Goal: Transaction & Acquisition: Purchase product/service

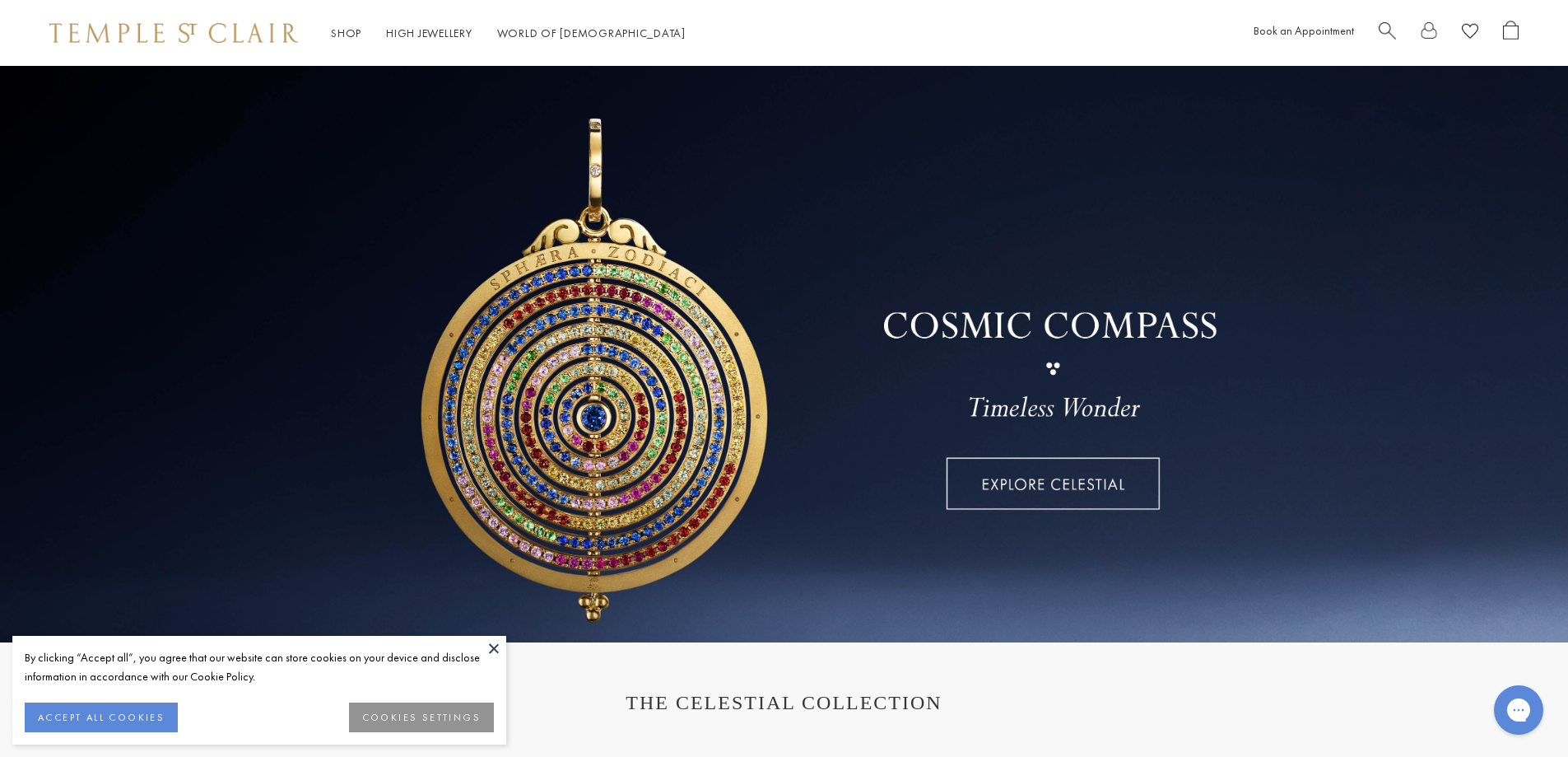
click at [1386, 24] on span "Search" at bounding box center [1387, 29] width 17 height 17
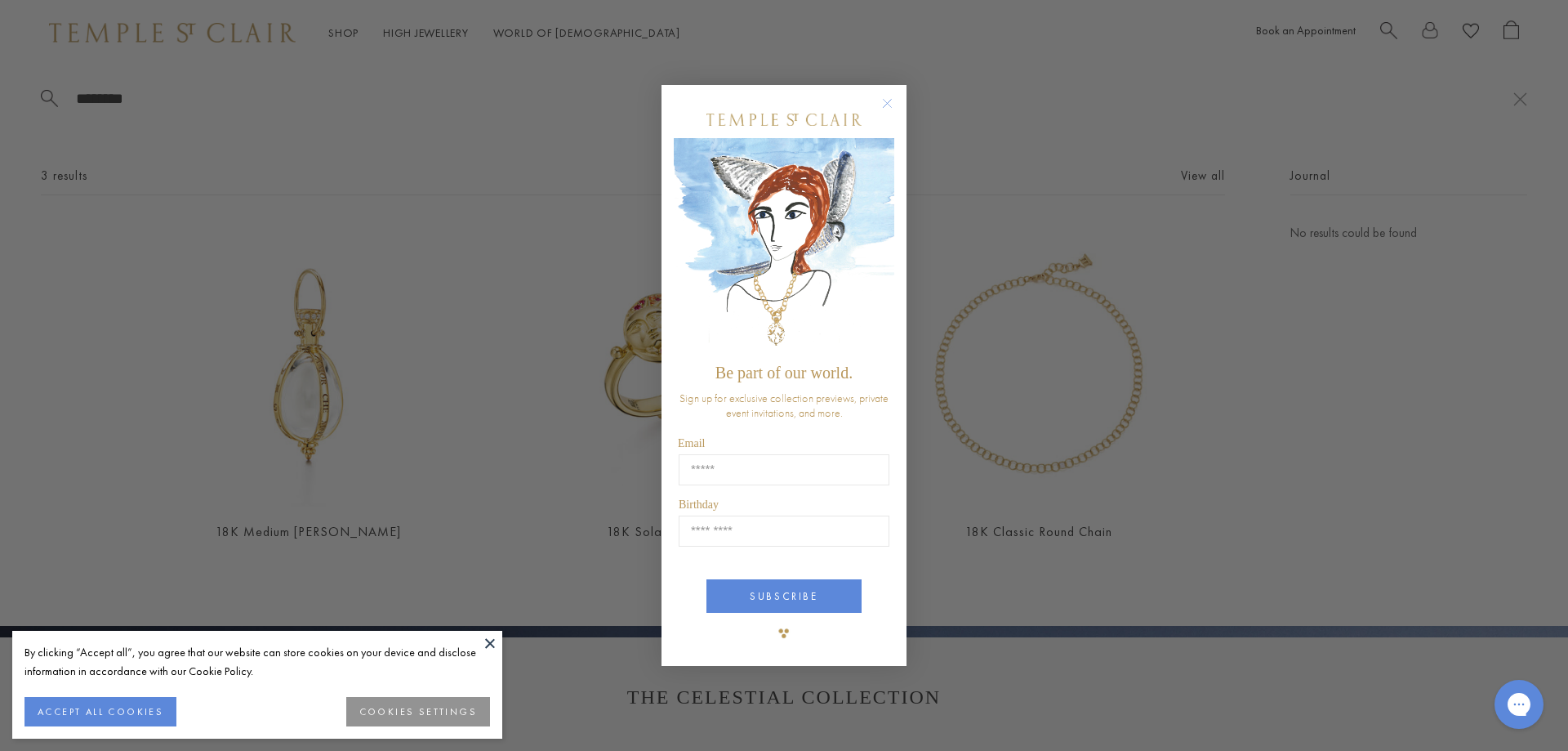
drag, startPoint x: 883, startPoint y: 104, endPoint x: 835, endPoint y: 78, distance: 54.6
click at [861, 95] on div "Close dialog Be part of our world. Sign up for exclusive collection previews, p…" at bounding box center [784, 376] width 245 height 582
click at [893, 99] on circle "Close dialog" at bounding box center [888, 103] width 20 height 20
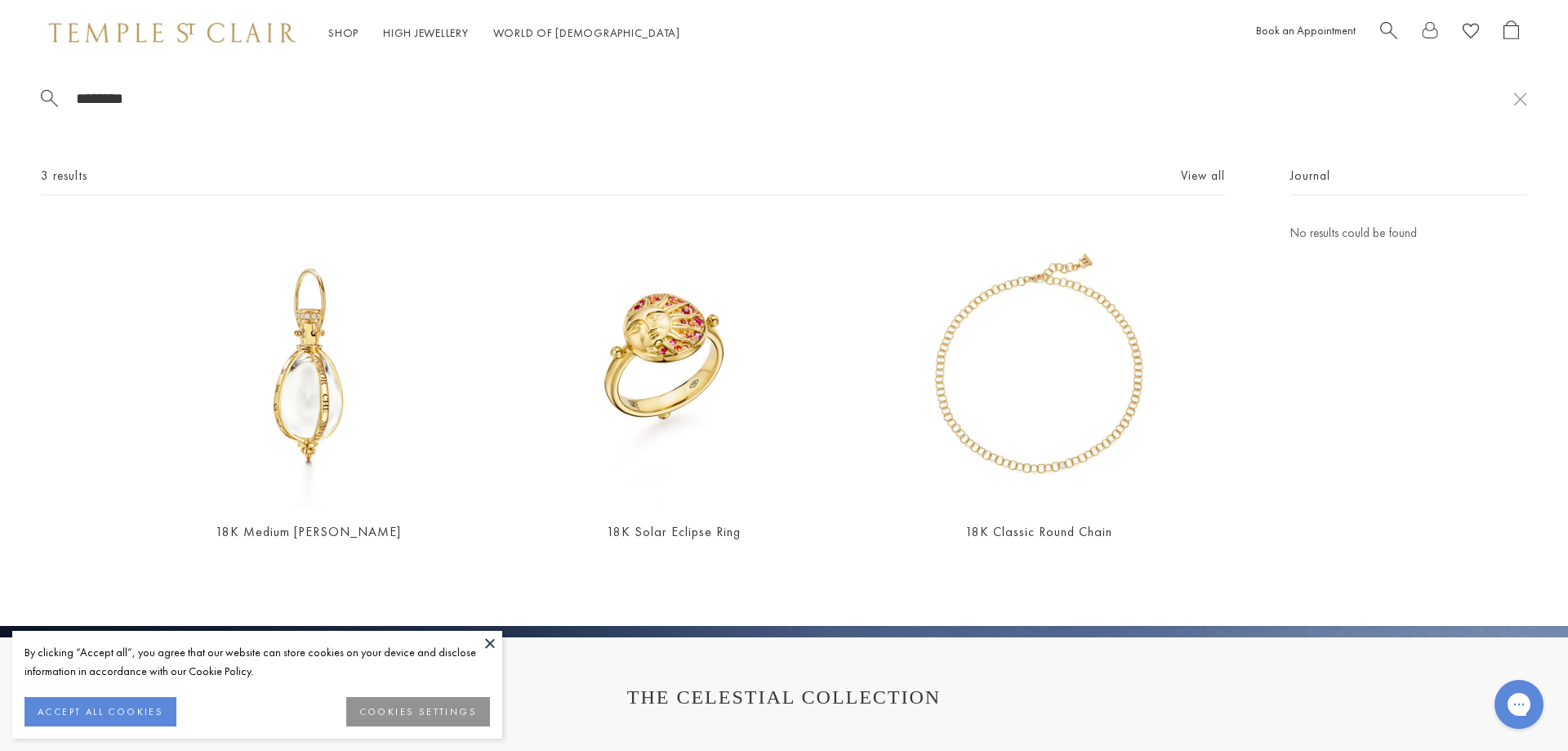
click at [183, 103] on input "********" at bounding box center [794, 98] width 1438 height 19
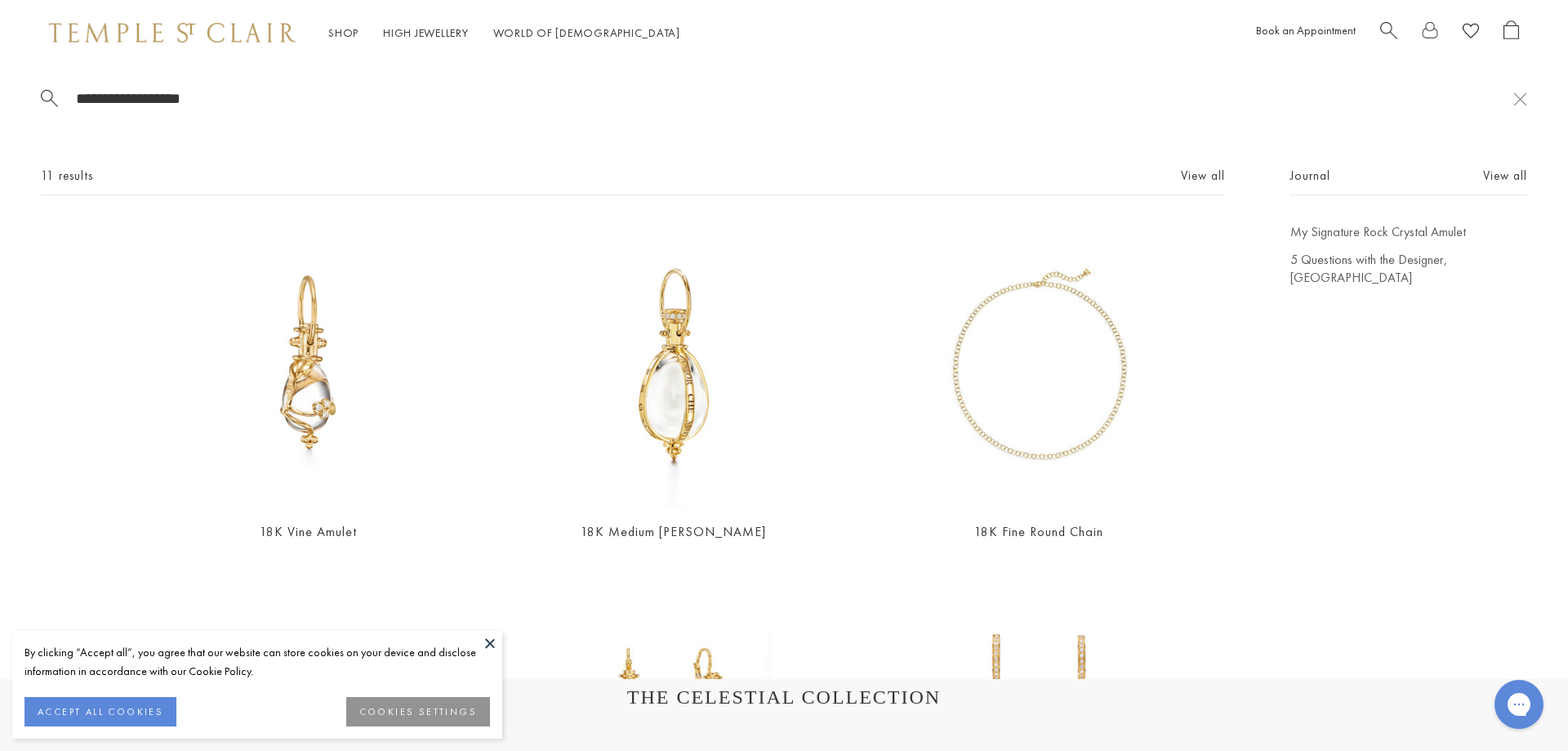
click at [491, 642] on button at bounding box center [490, 642] width 24 height 24
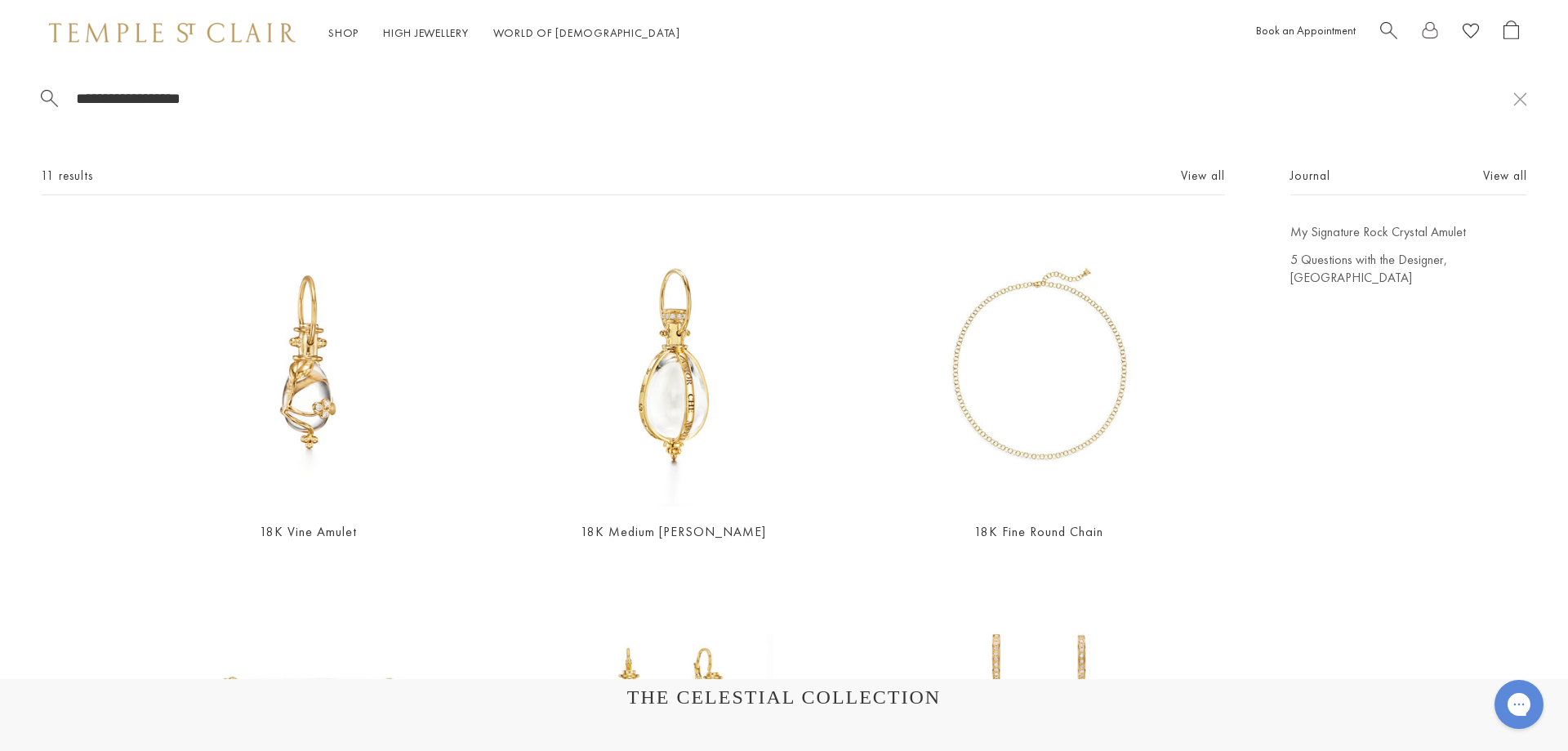
drag, startPoint x: 226, startPoint y: 92, endPoint x: 58, endPoint y: 84, distance: 168.2
click at [58, 84] on div "**********" at bounding box center [784, 372] width 1568 height 613
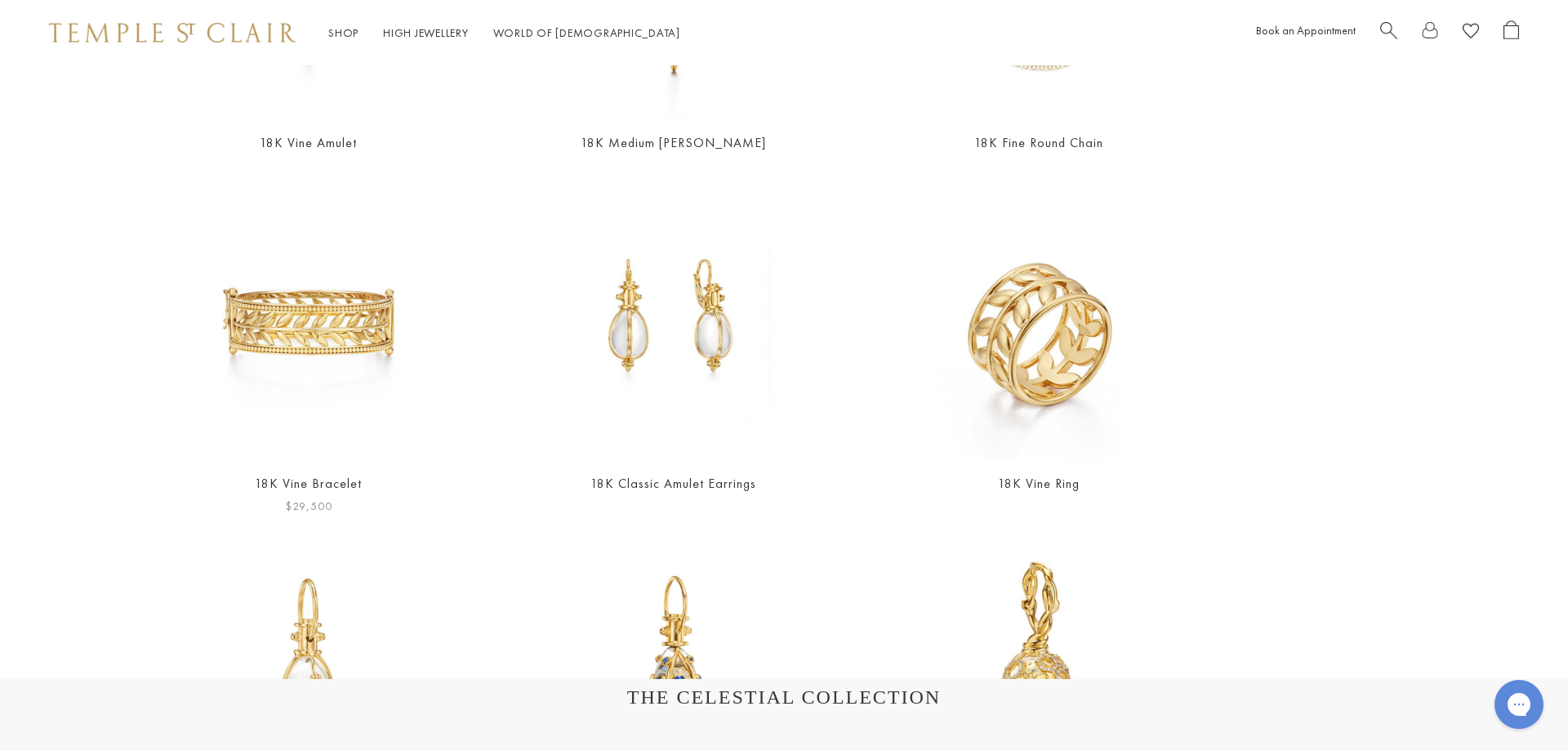
scroll to position [163, 0]
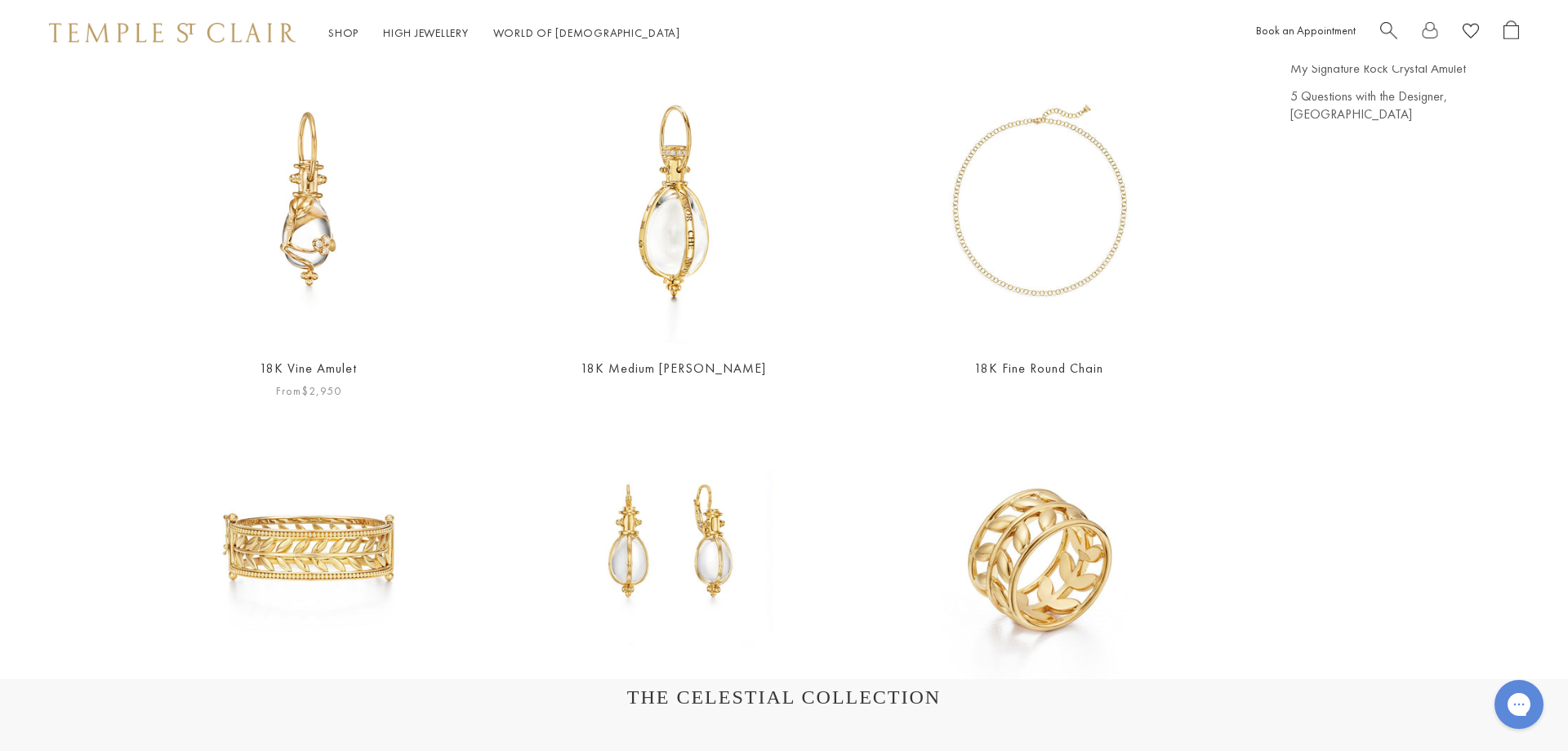
type input "**********"
click at [304, 239] on img at bounding box center [308, 201] width 284 height 284
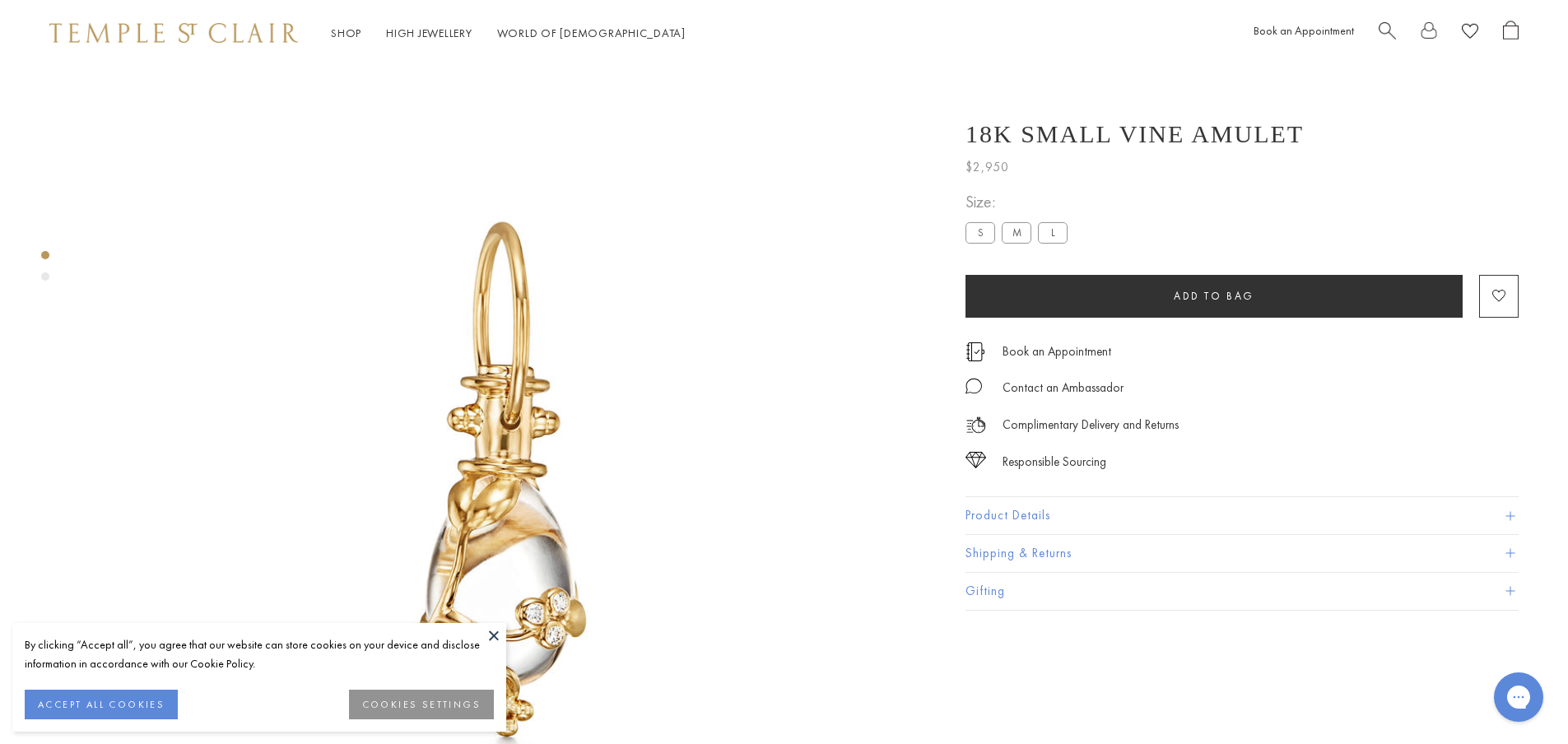
click at [1024, 229] on label "M" at bounding box center [1016, 232] width 30 height 21
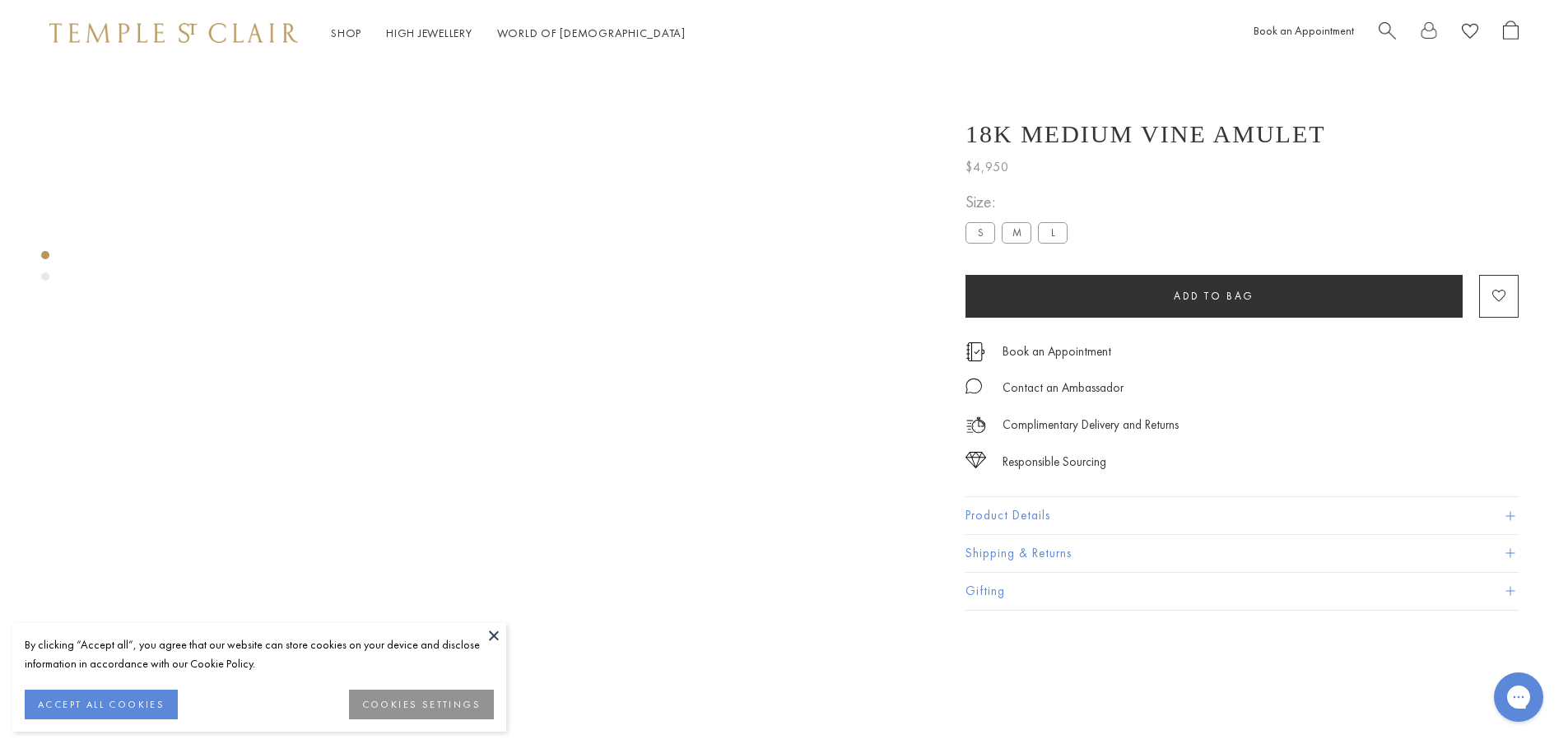
scroll to position [148, 0]
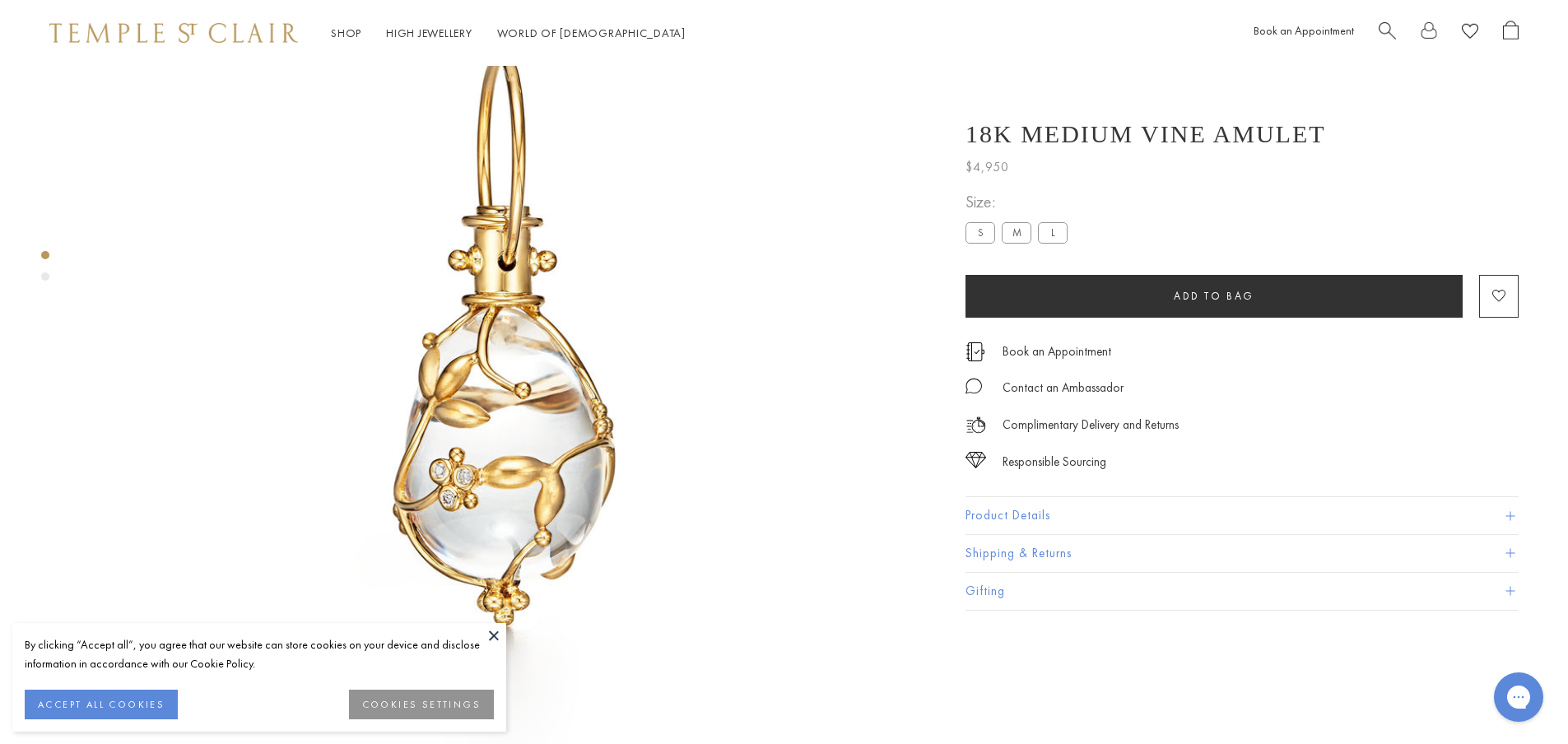
click at [497, 632] on button at bounding box center [494, 635] width 24 height 24
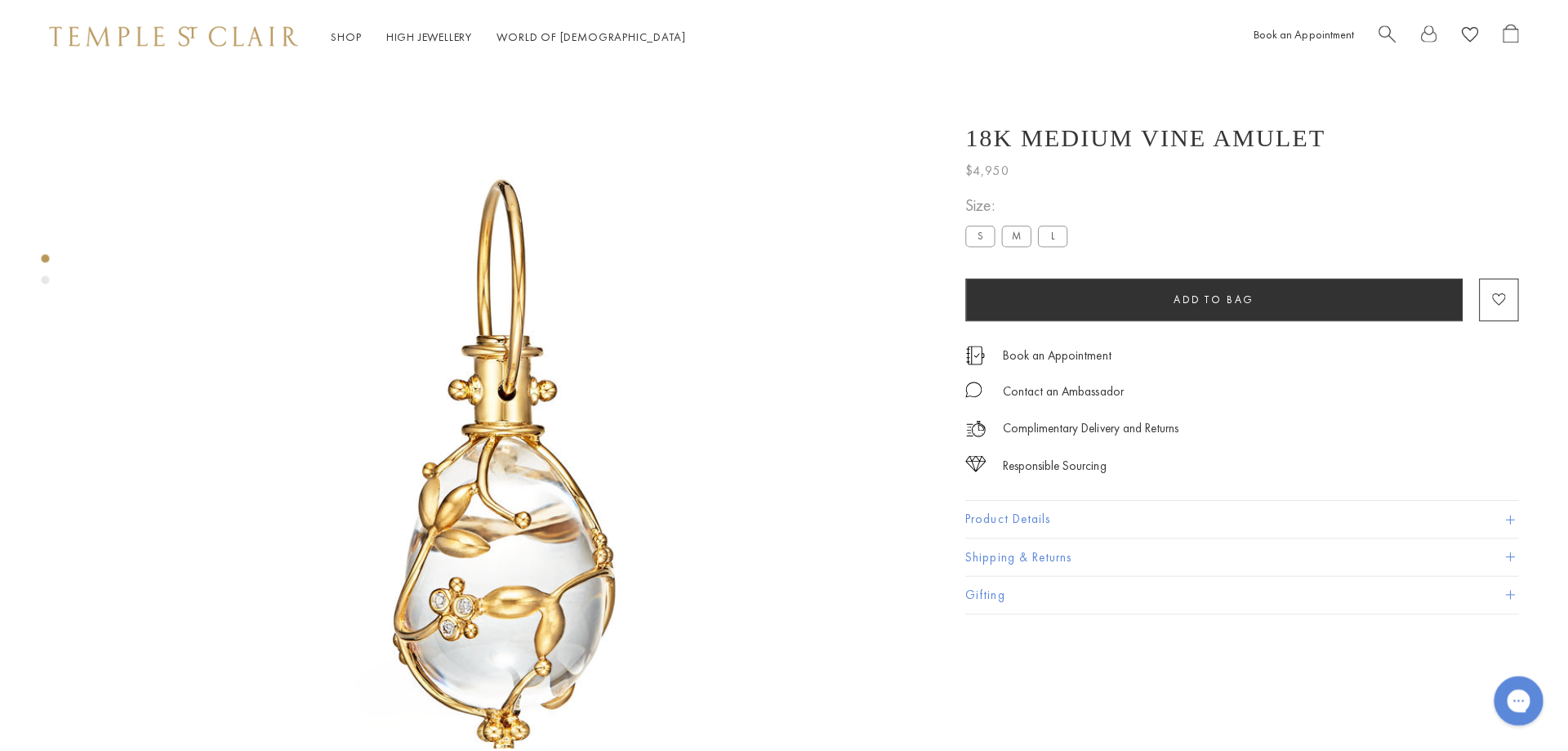
scroll to position [0, 0]
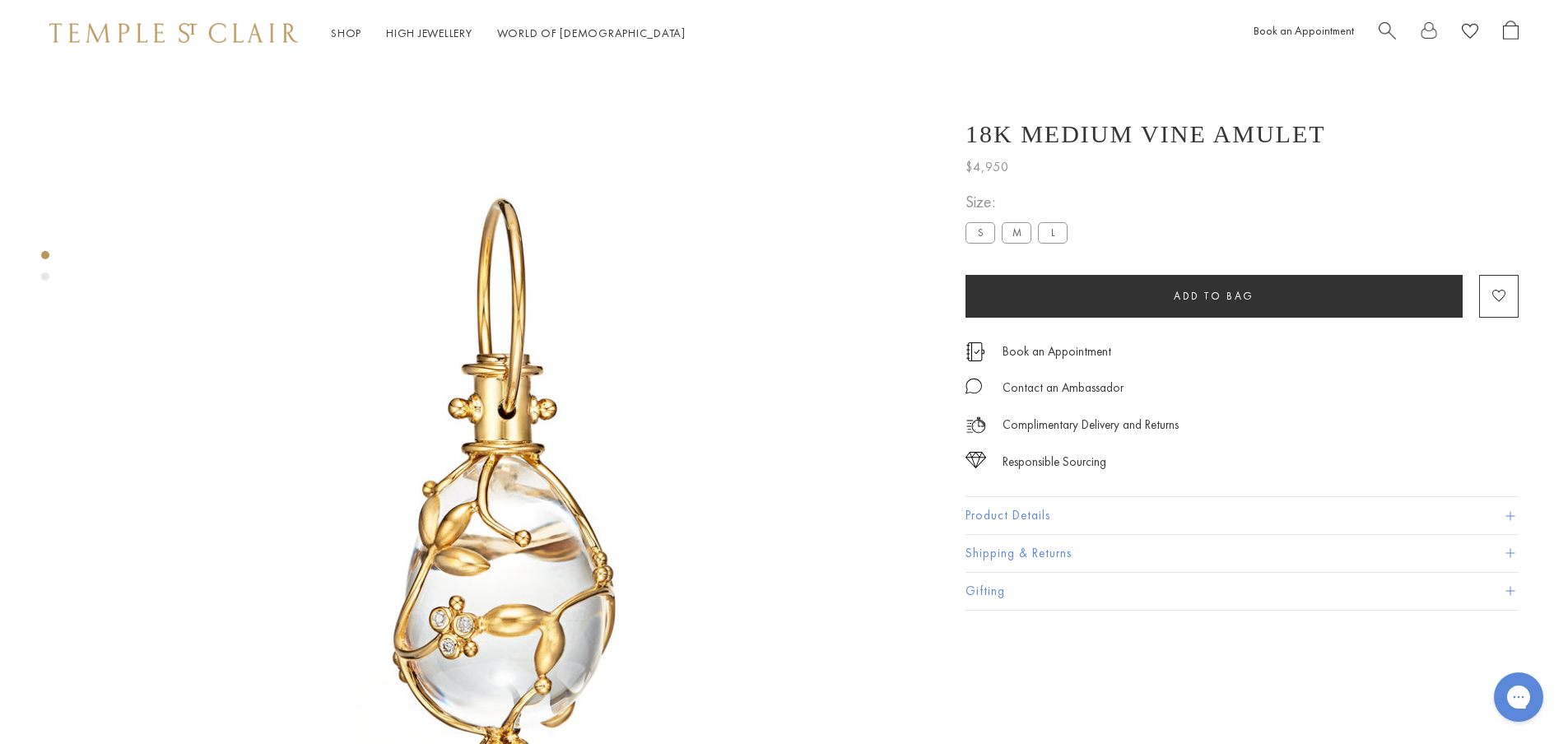
click at [1387, 25] on span "Search" at bounding box center [1387, 29] width 17 height 17
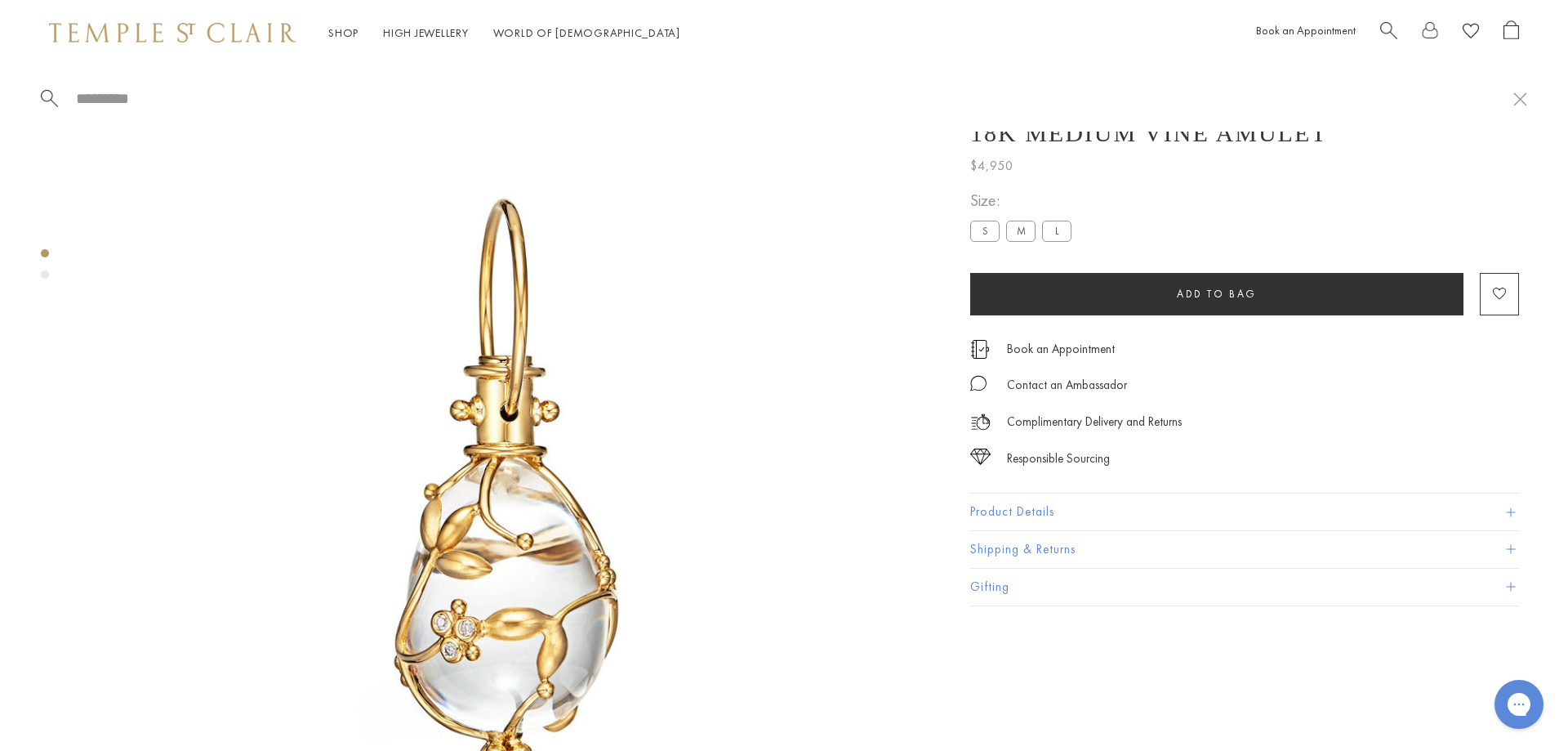
click at [1387, 17] on div "Shop Shop Categories Amulets Pendants & Charms Lockets Chains & Leather Cords E…" at bounding box center [784, 32] width 1568 height 66
click at [1385, 24] on span "Search" at bounding box center [1388, 29] width 17 height 17
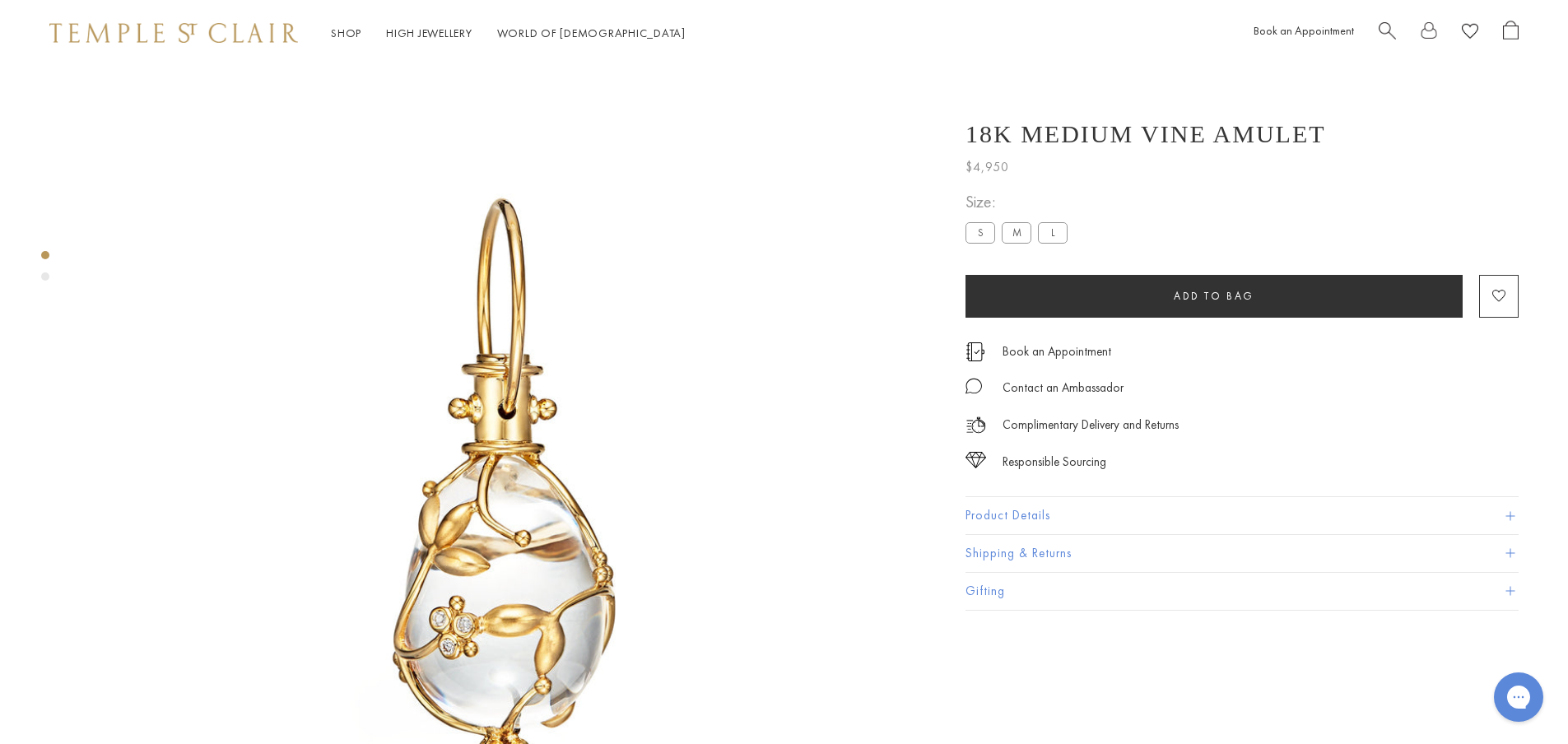
click at [1385, 27] on span "Search" at bounding box center [1387, 29] width 17 height 17
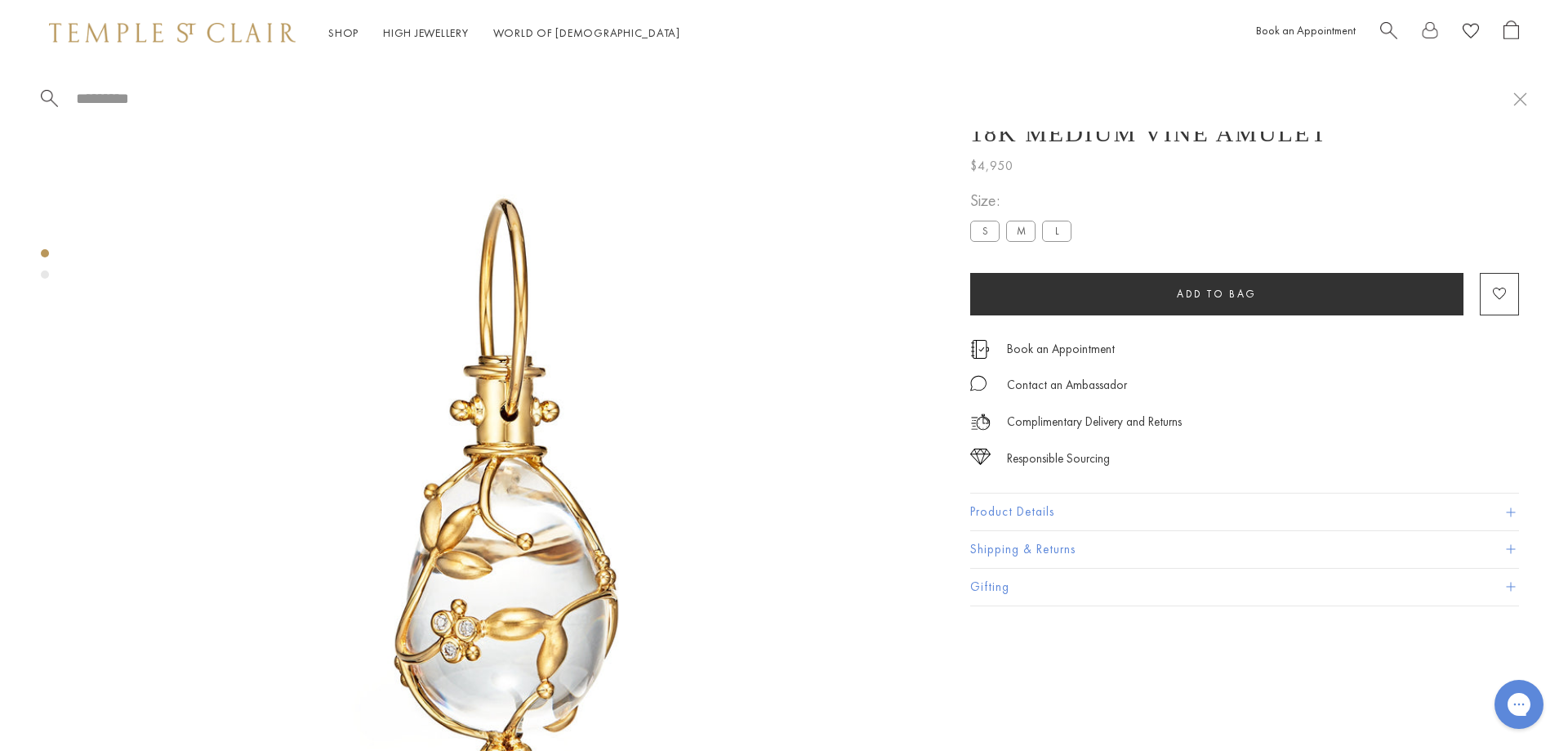
click at [153, 101] on input "search" at bounding box center [794, 98] width 1438 height 19
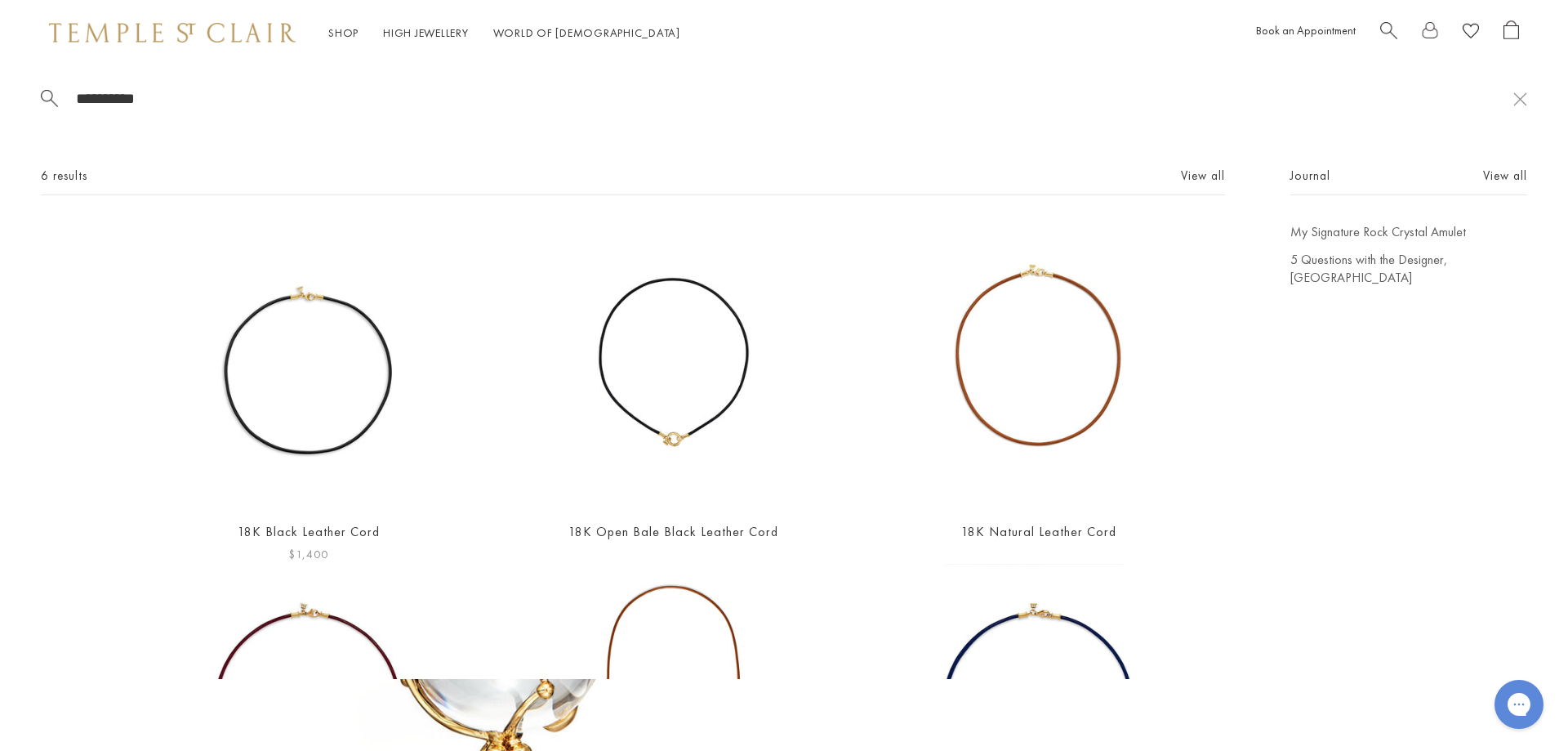
type input "**********"
click at [338, 358] on img at bounding box center [308, 365] width 284 height 284
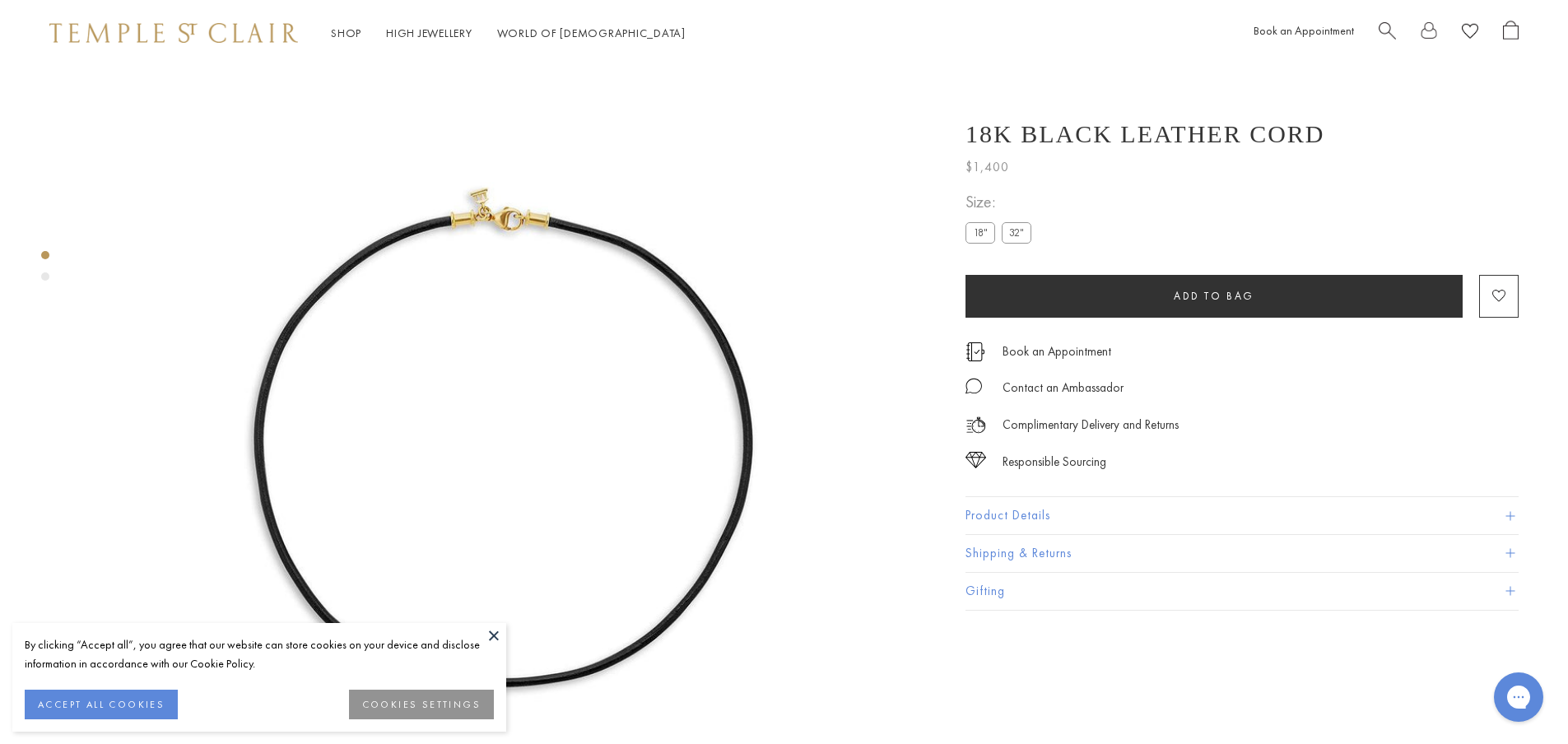
click at [491, 634] on button at bounding box center [494, 635] width 24 height 24
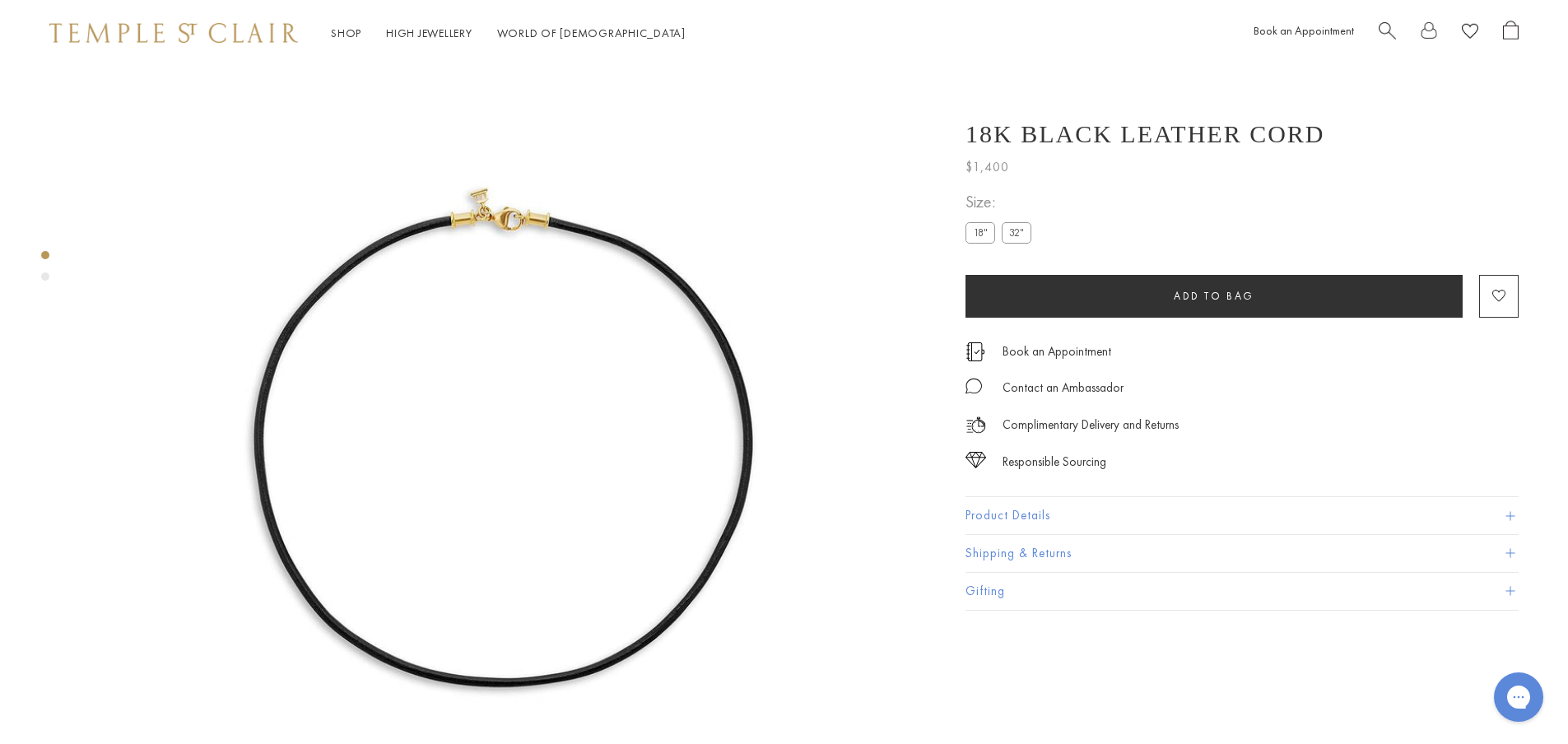
click at [1021, 235] on label "32"" at bounding box center [1016, 232] width 30 height 21
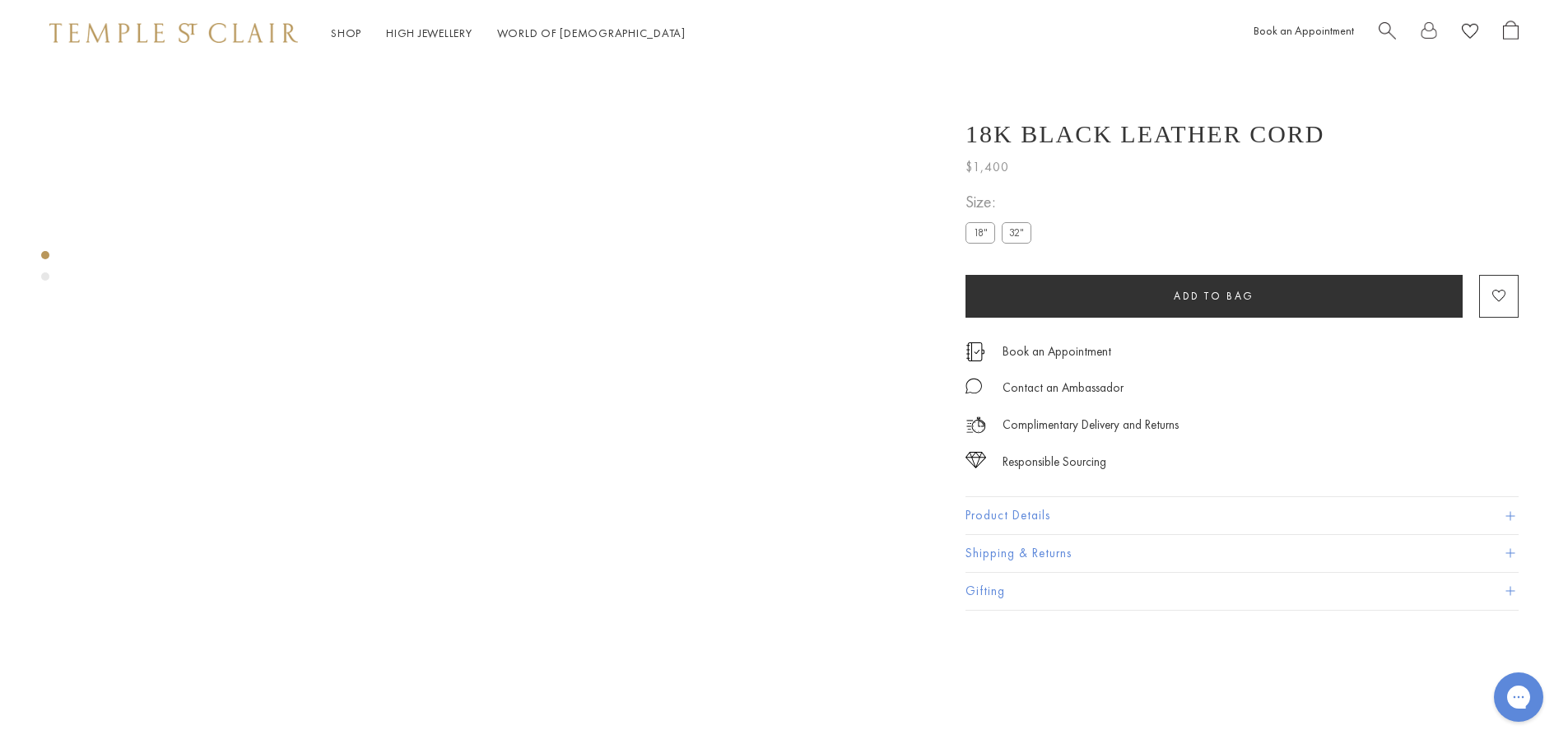
scroll to position [83, 0]
